Goal: Check status: Check status

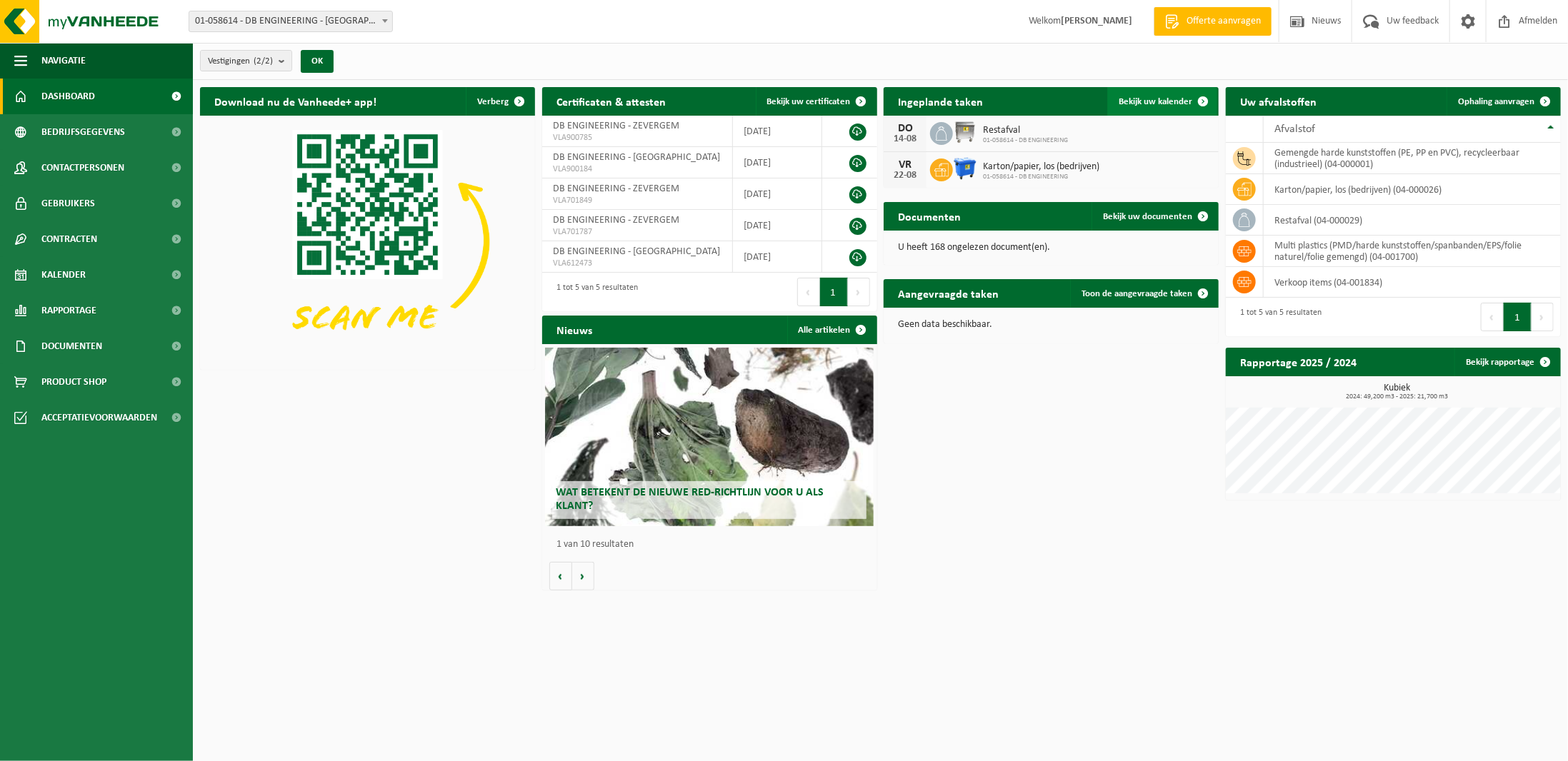
click at [1143, 99] on span "Bekijk uw kalender" at bounding box center [1155, 101] width 73 height 9
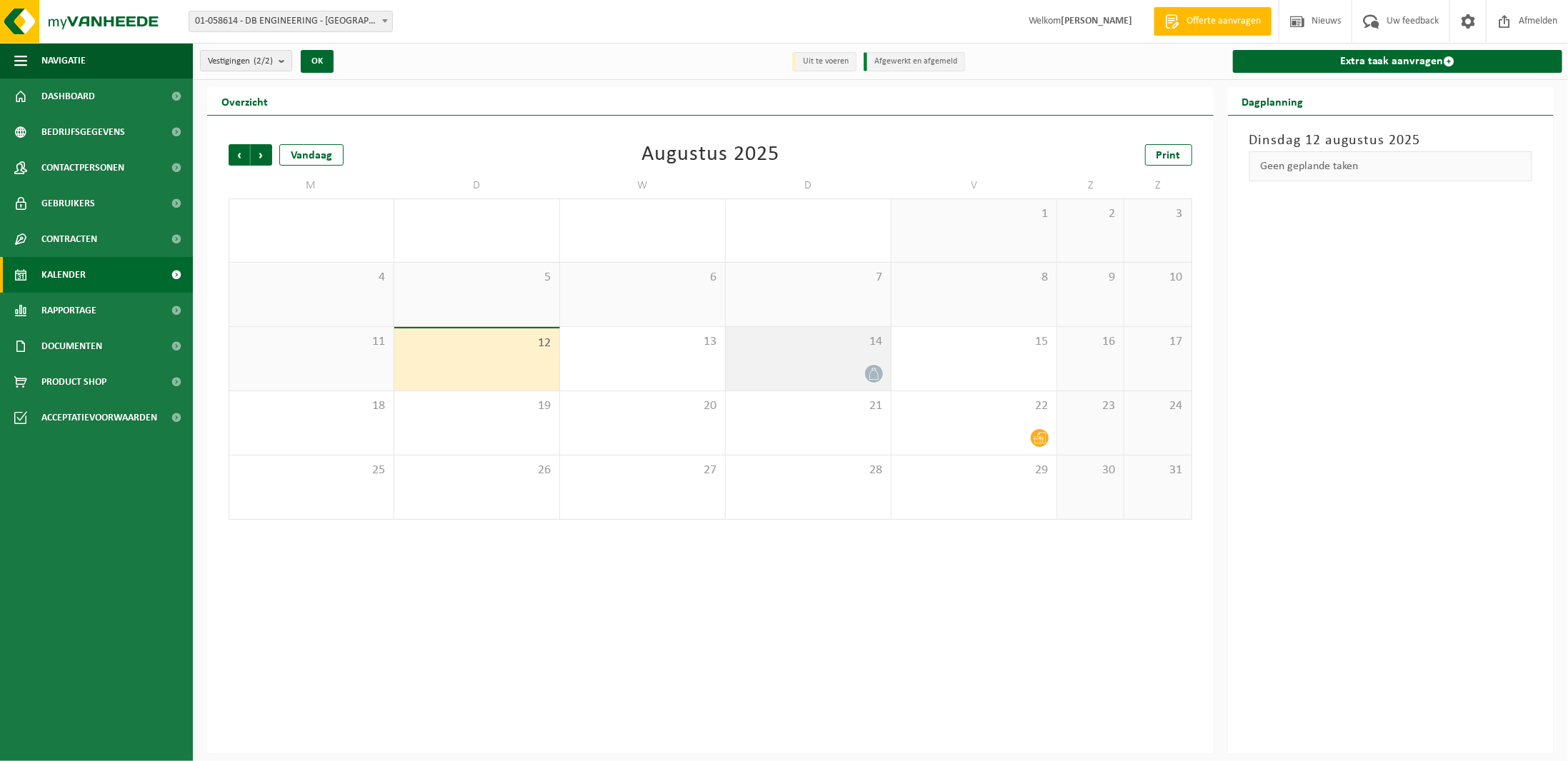
click at [877, 364] on div "14" at bounding box center [808, 358] width 165 height 63
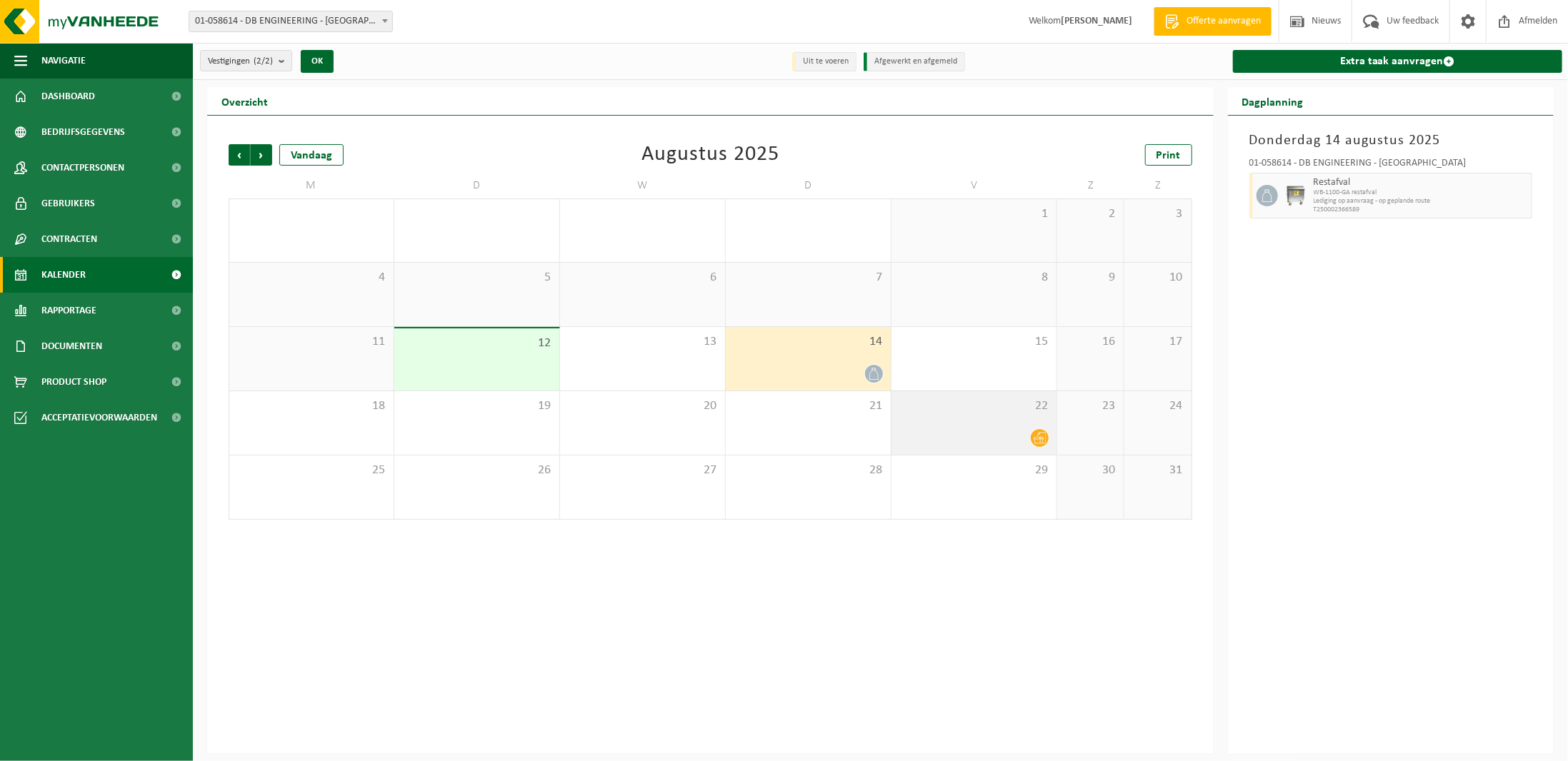
click at [989, 409] on span "22" at bounding box center [974, 406] width 151 height 16
